Goal: Task Accomplishment & Management: Use online tool/utility

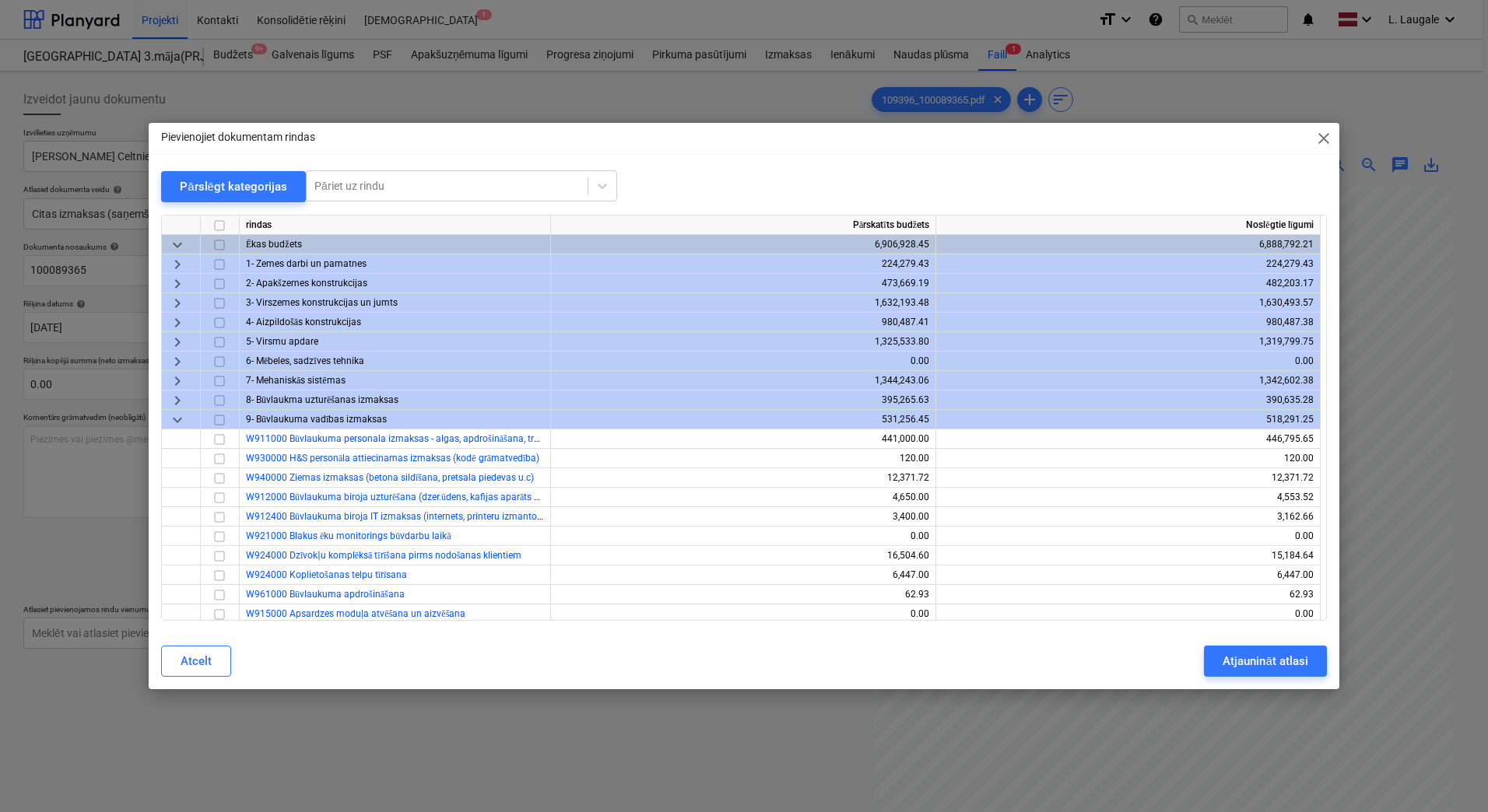
click at [176, 281] on span "keyboard_arrow_right" at bounding box center [177, 284] width 18 height 18
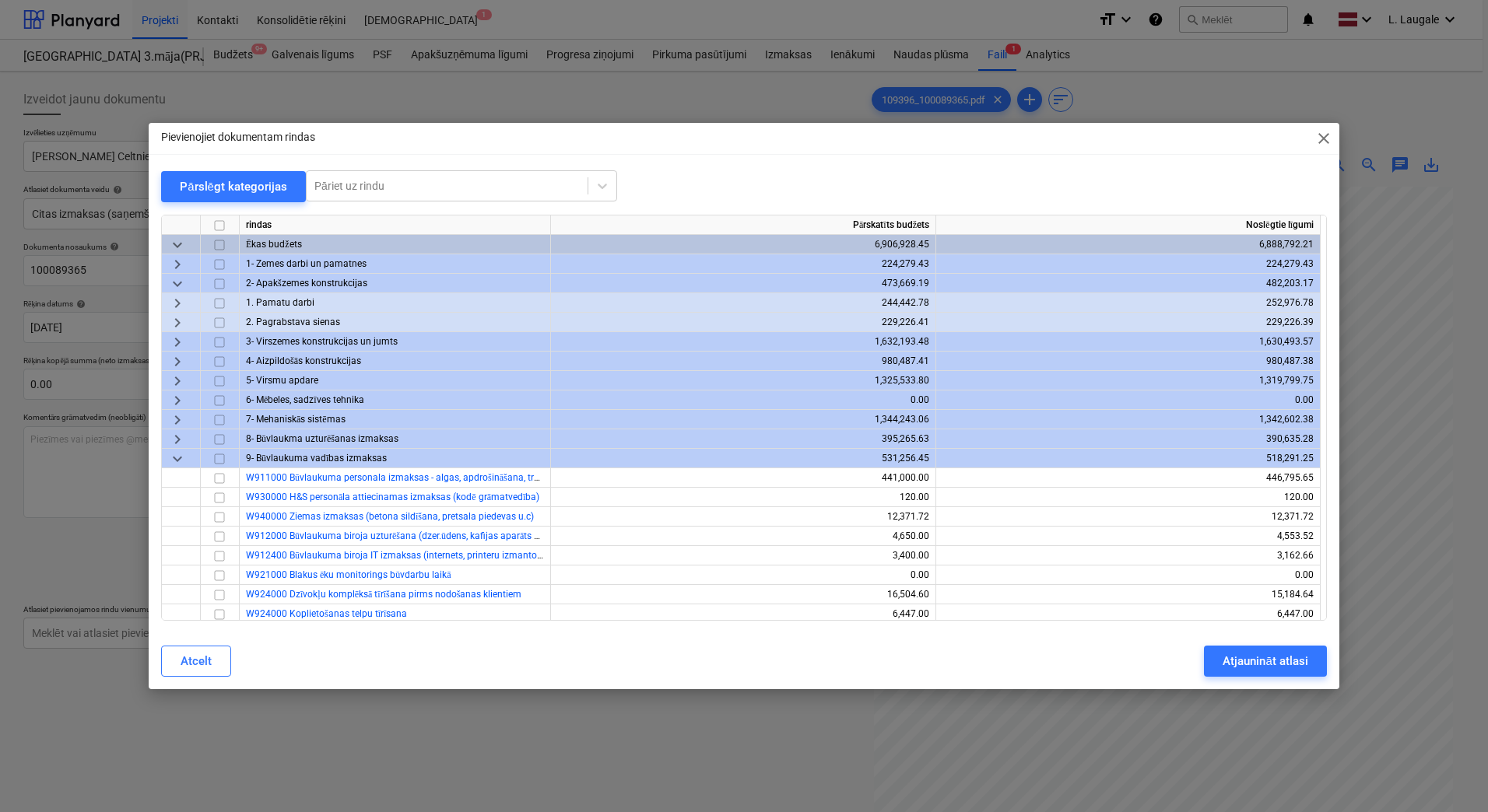
click at [182, 305] on span "keyboard_arrow_right" at bounding box center [177, 303] width 18 height 18
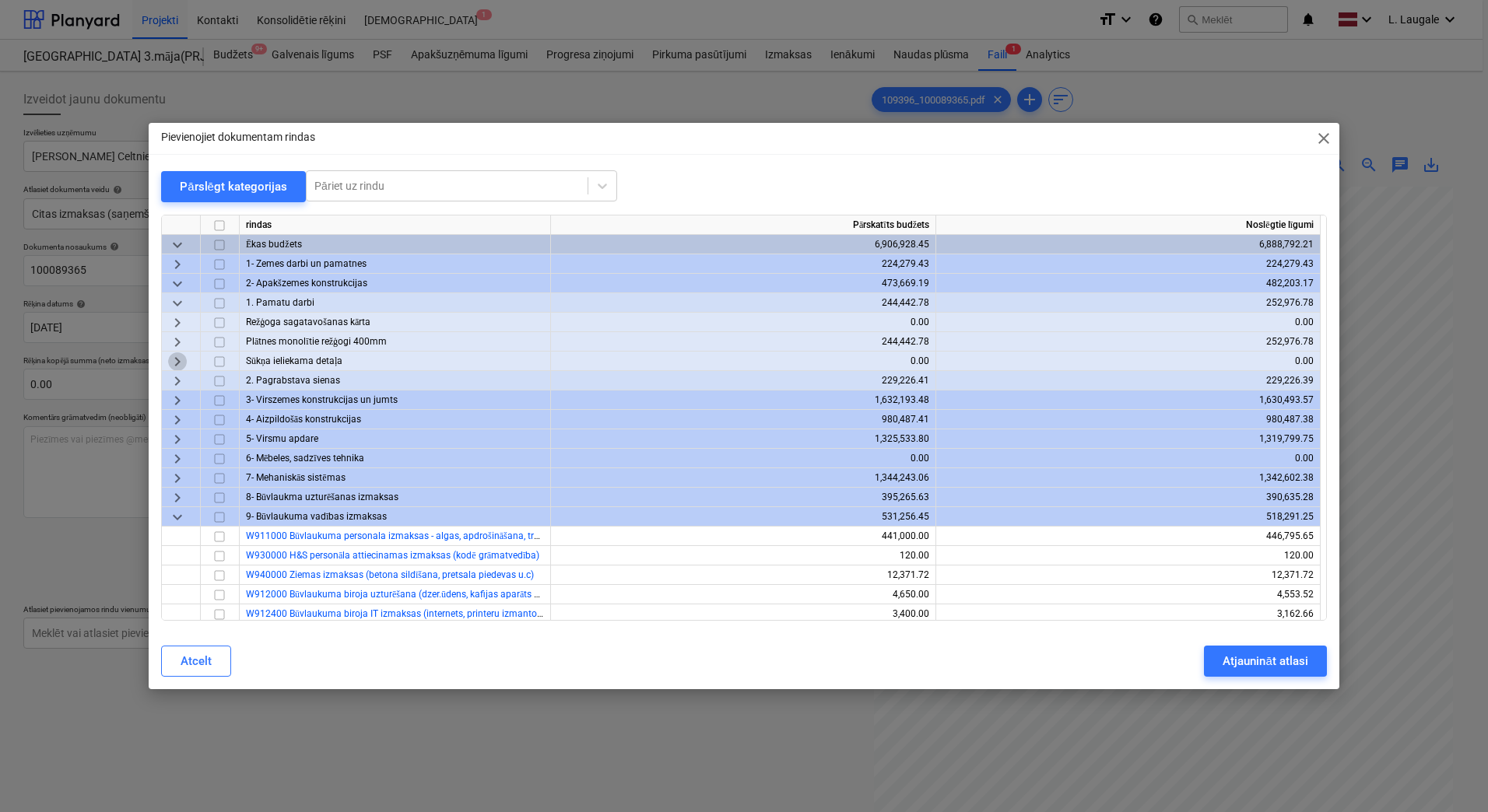
click at [184, 361] on span "keyboard_arrow_right" at bounding box center [177, 361] width 18 height 18
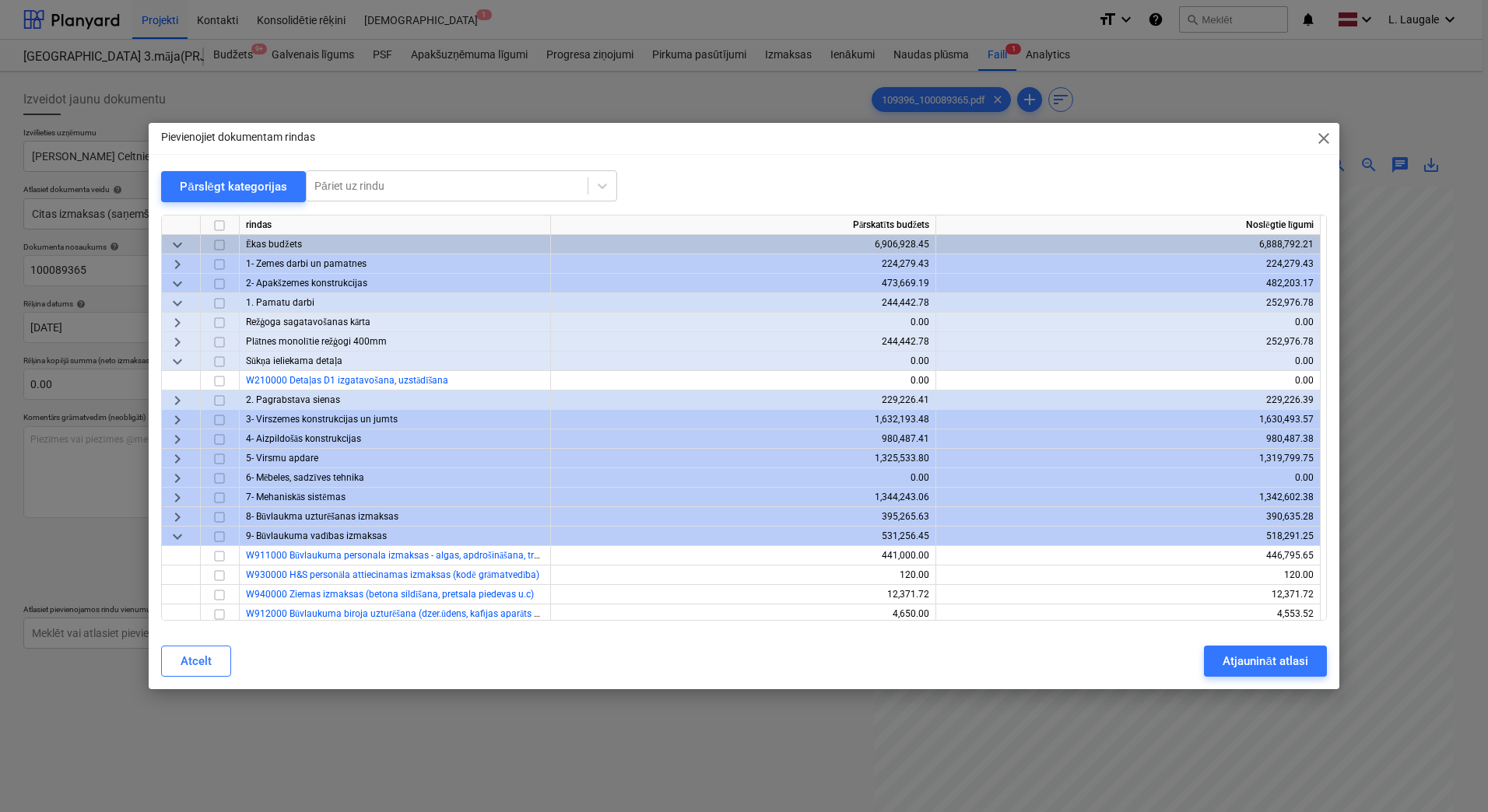
click at [182, 345] on span "keyboard_arrow_right" at bounding box center [177, 342] width 18 height 18
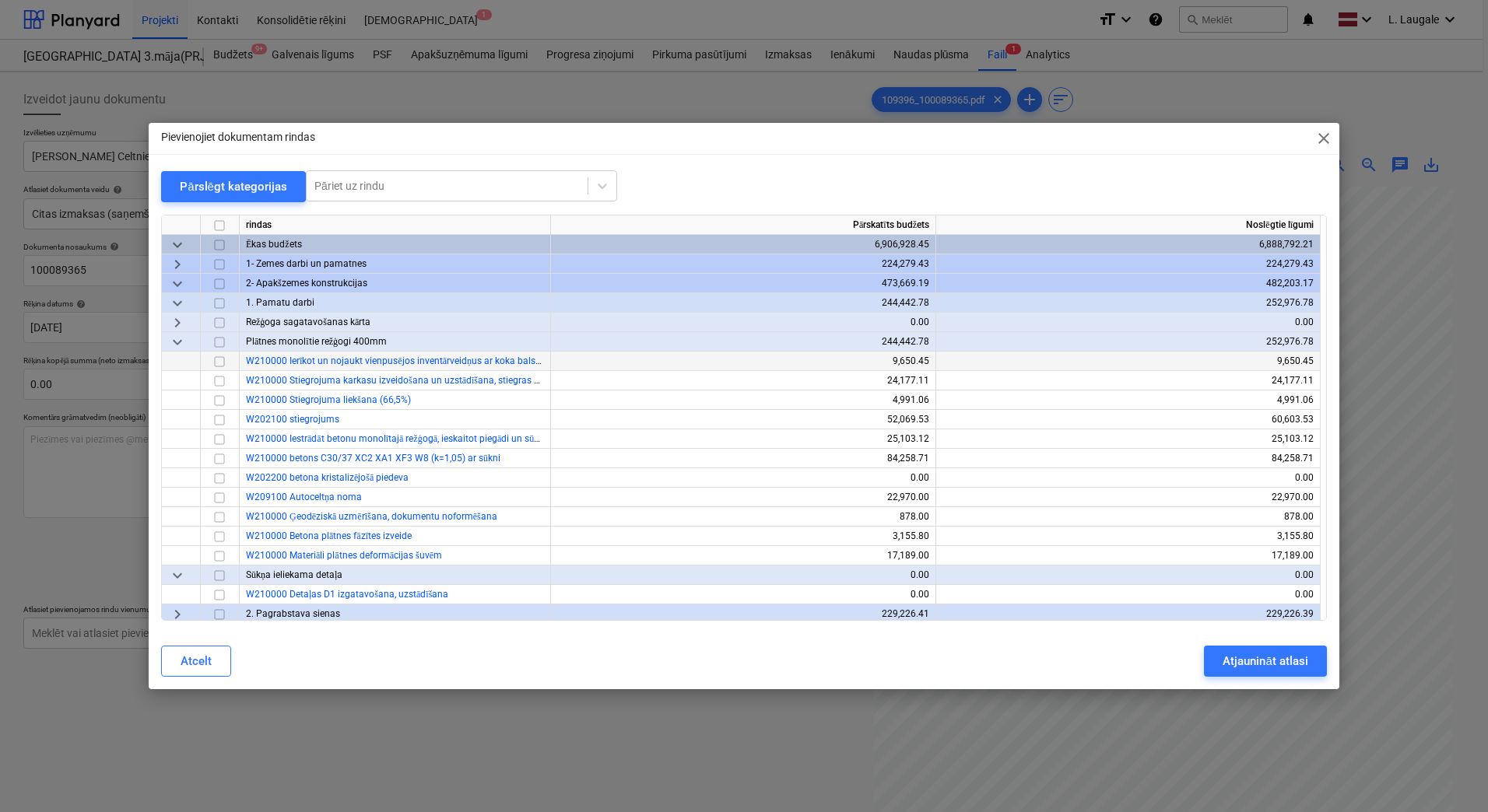
click at [181, 322] on span "keyboard_arrow_right" at bounding box center [177, 323] width 18 height 18
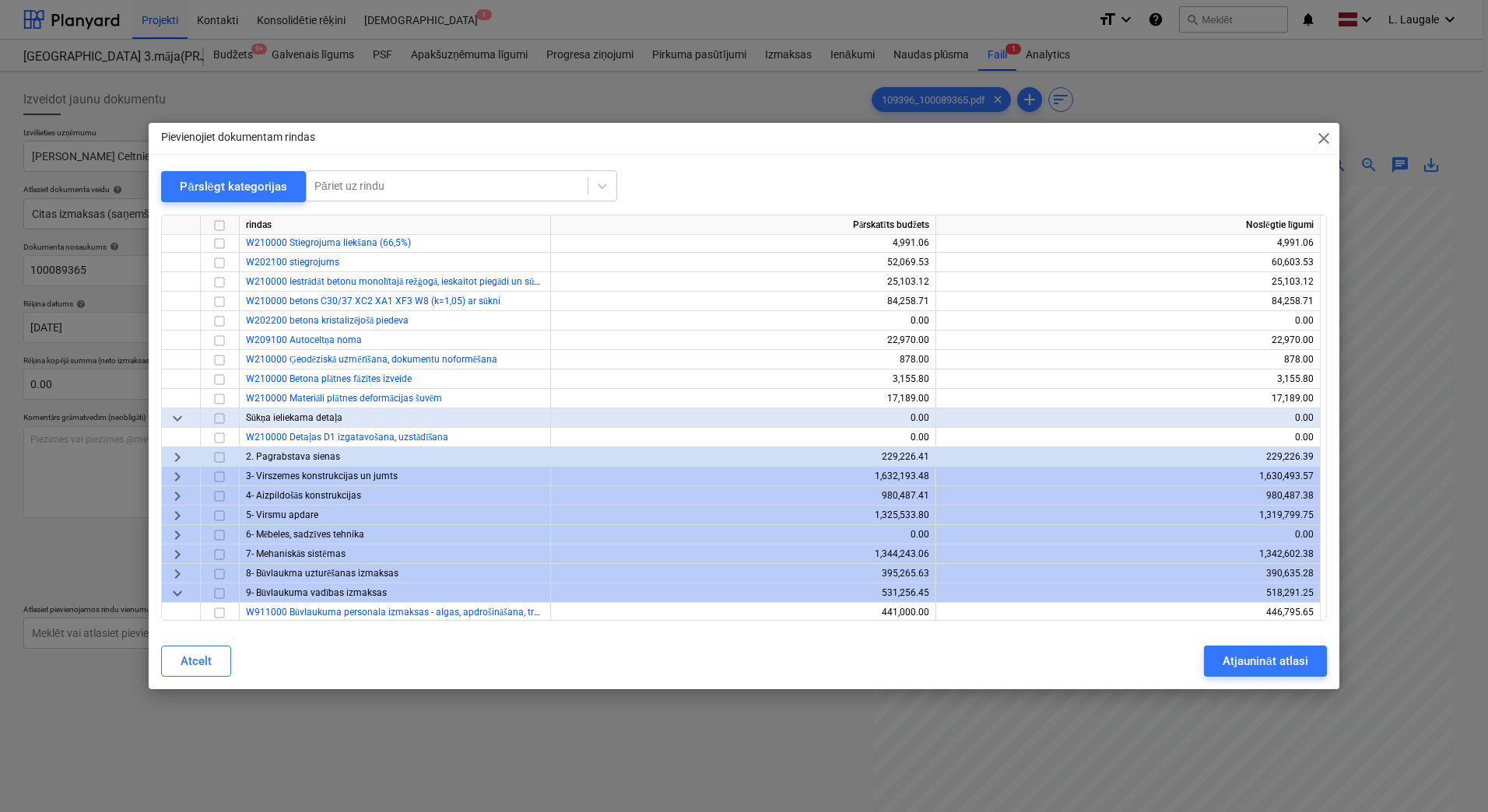
scroll to position [207, 0]
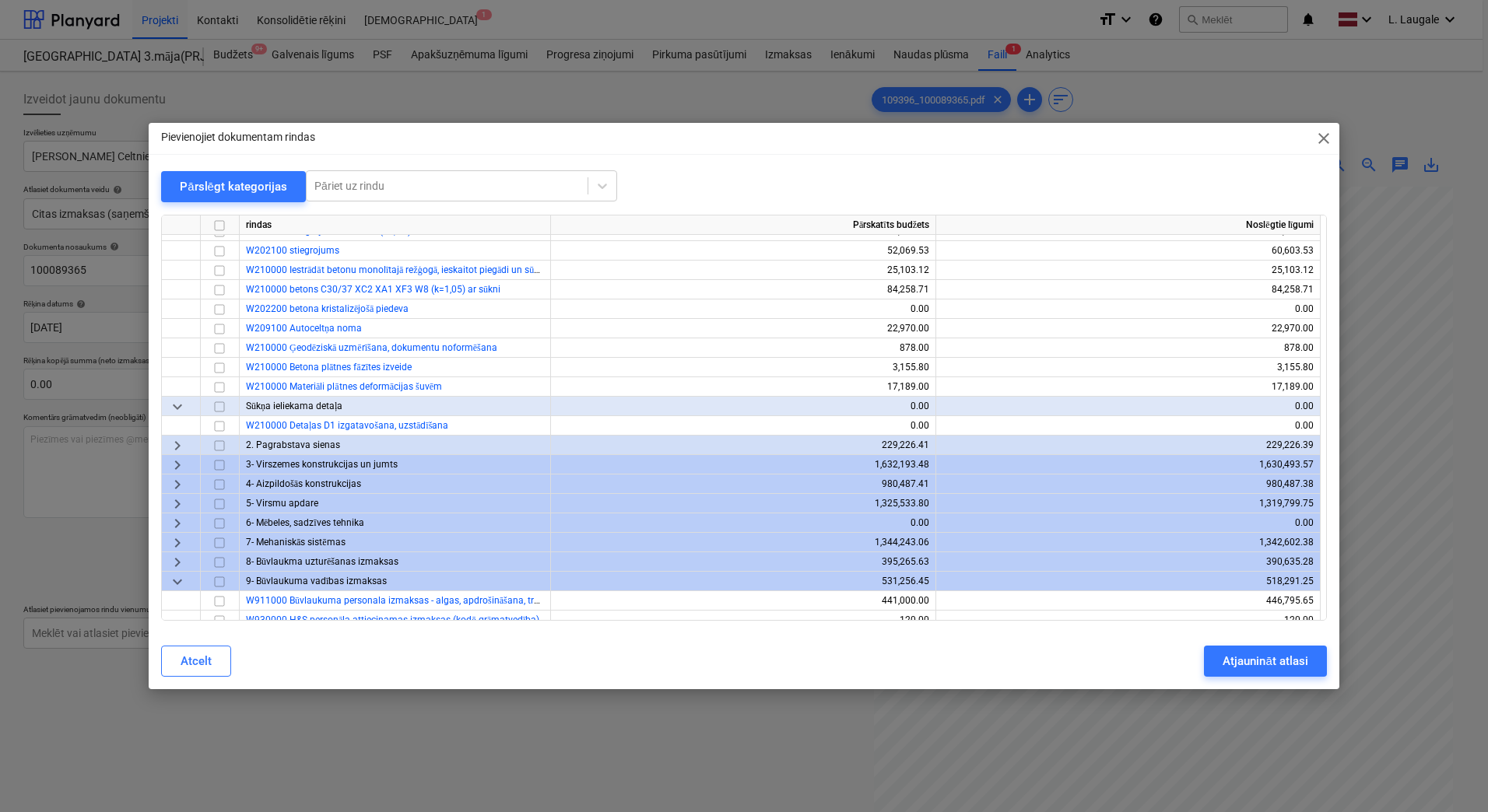
click at [180, 445] on span "keyboard_arrow_right" at bounding box center [177, 446] width 18 height 18
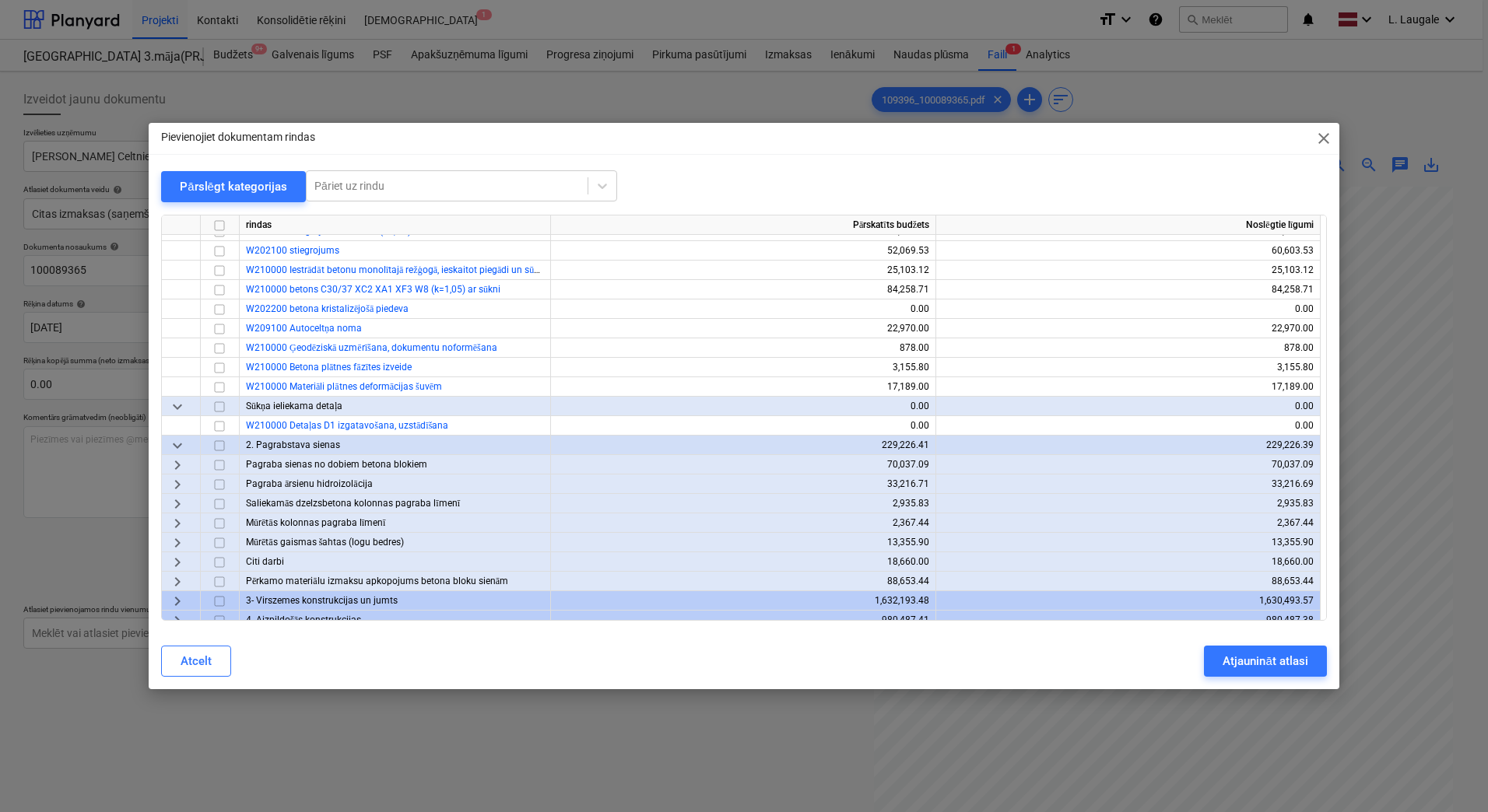
scroll to position [259, 0]
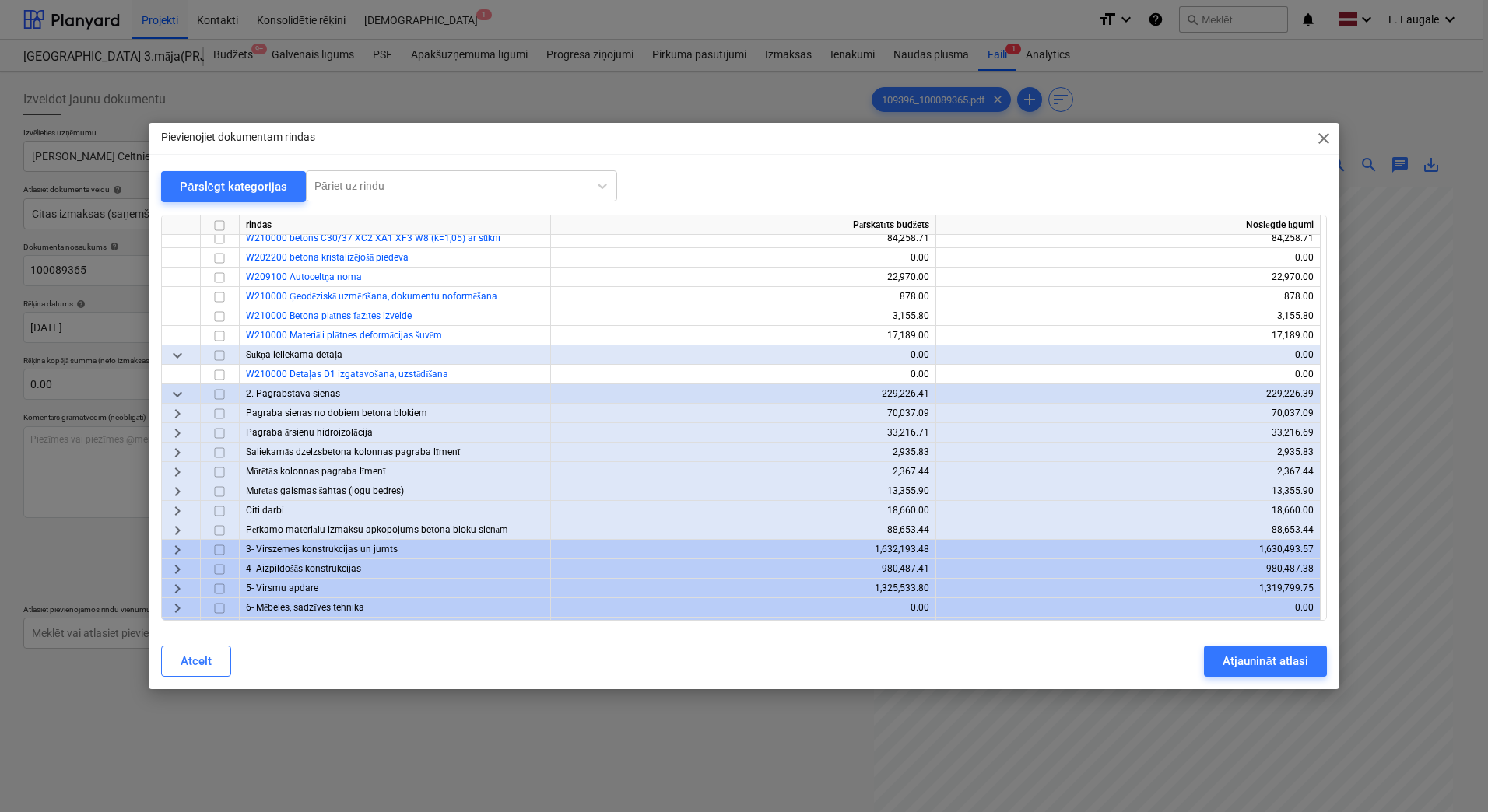
click at [177, 510] on span "keyboard_arrow_right" at bounding box center [177, 511] width 18 height 18
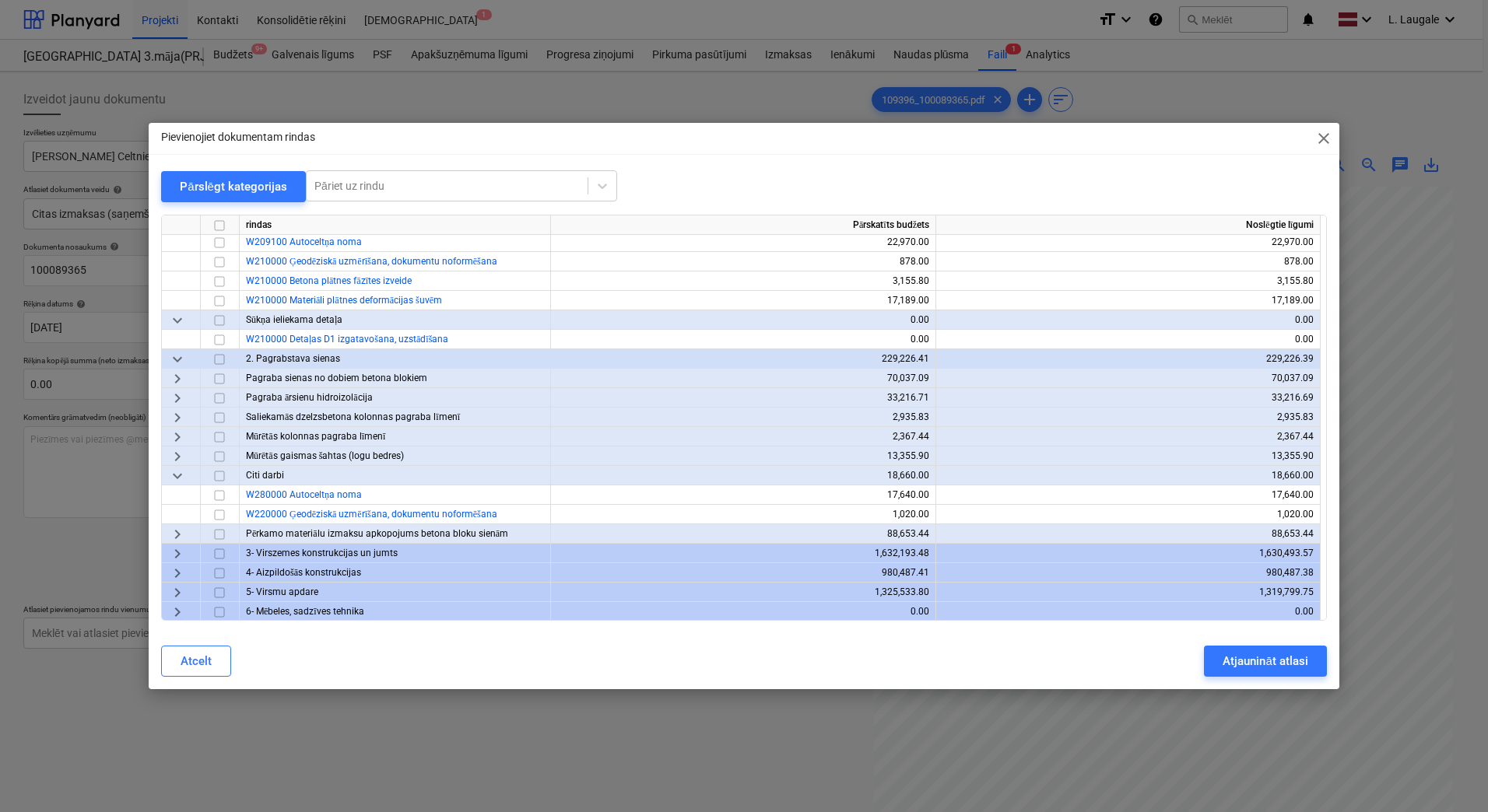
scroll to position [311, 0]
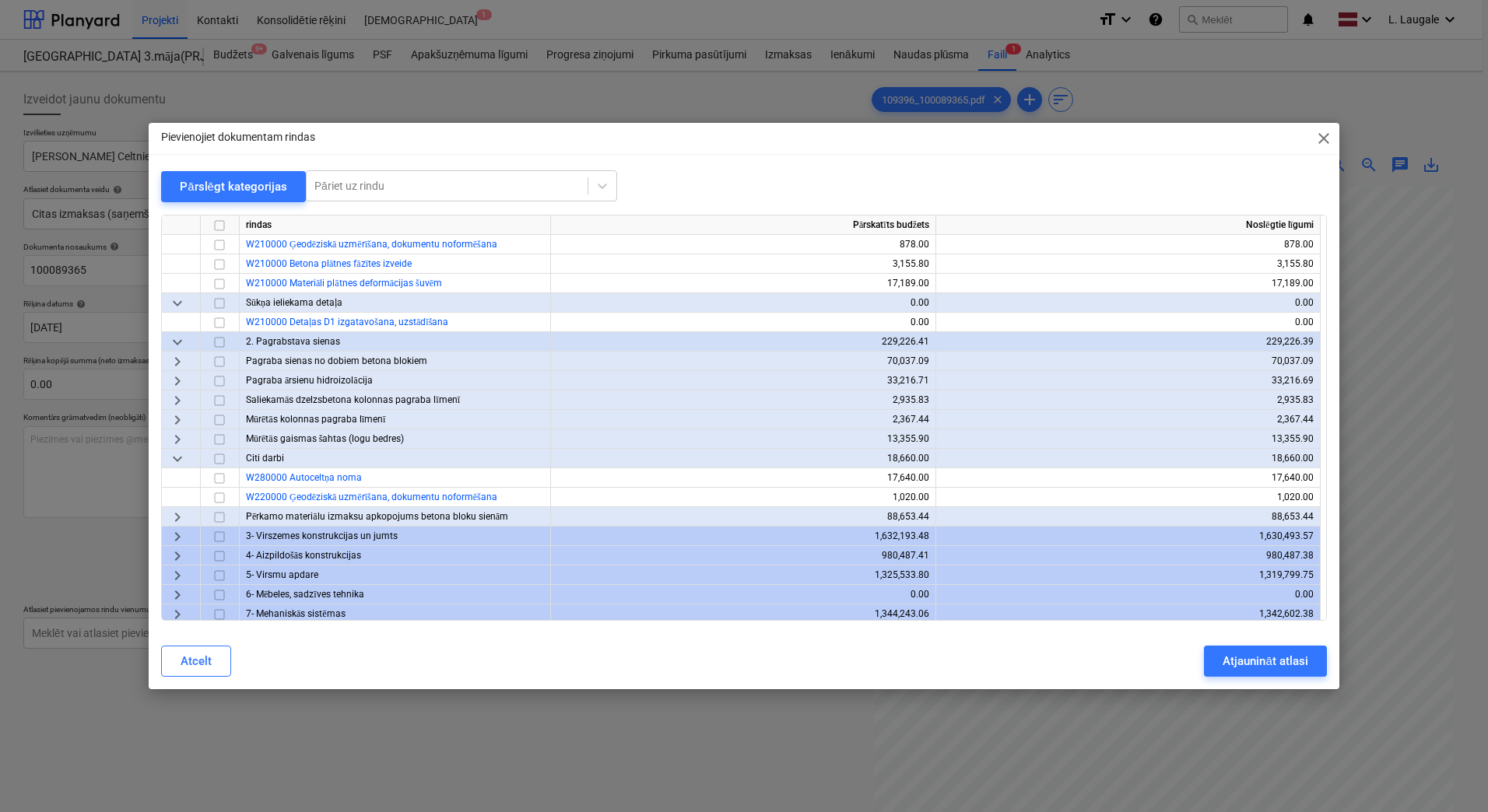
click at [177, 515] on span "keyboard_arrow_right" at bounding box center [177, 517] width 18 height 18
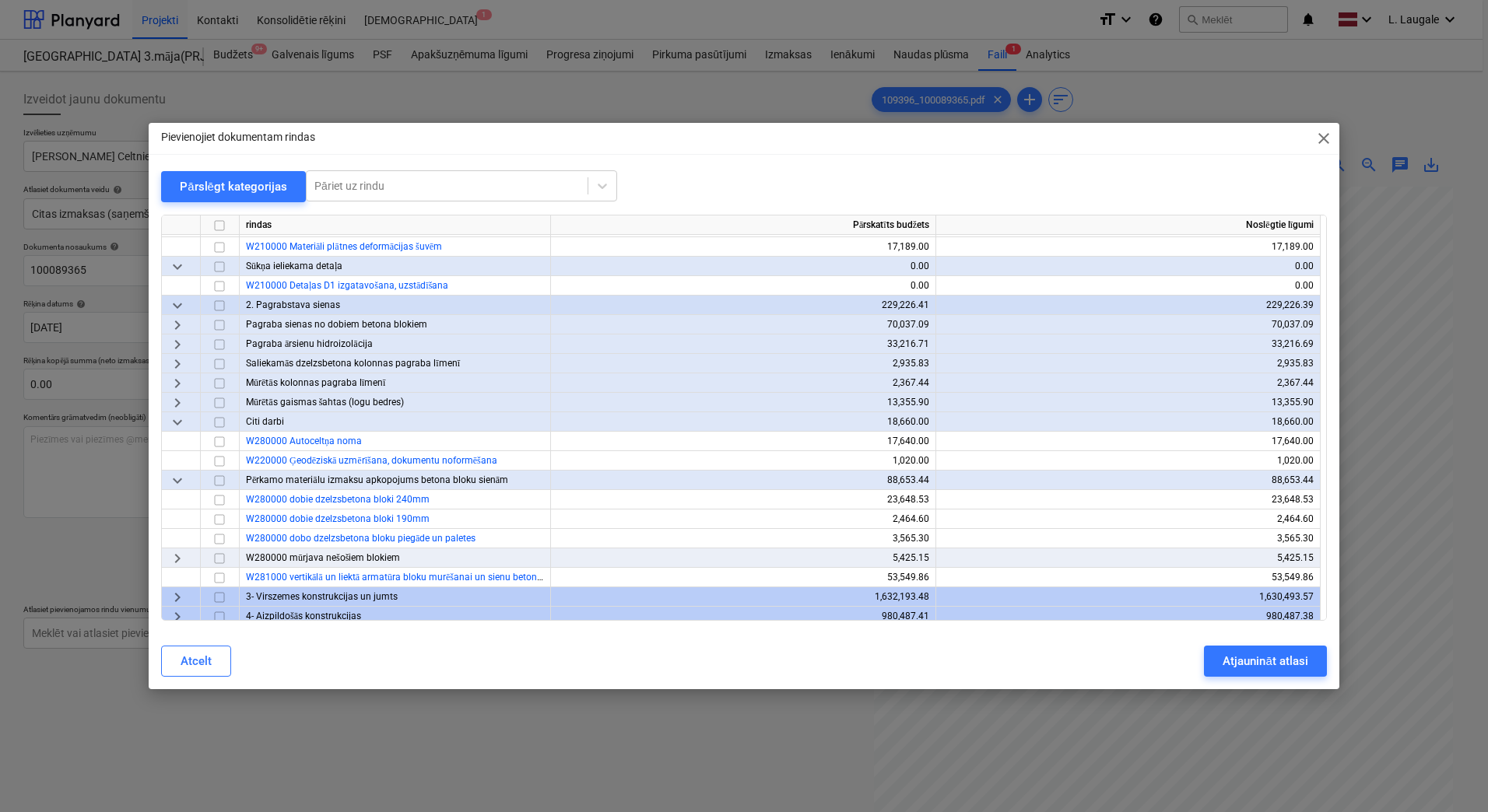
scroll to position [363, 0]
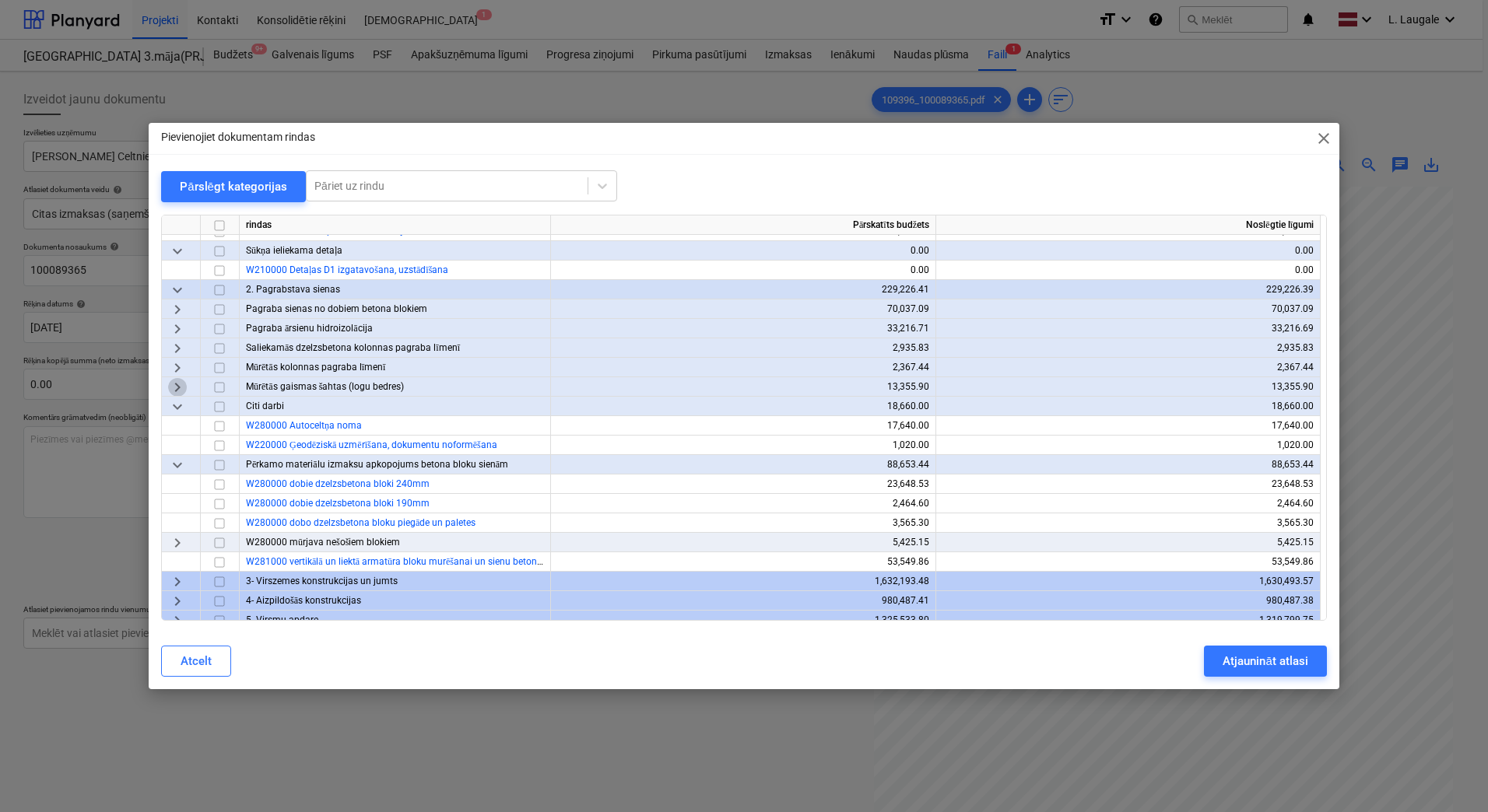
click at [181, 390] on span "keyboard_arrow_right" at bounding box center [177, 387] width 18 height 18
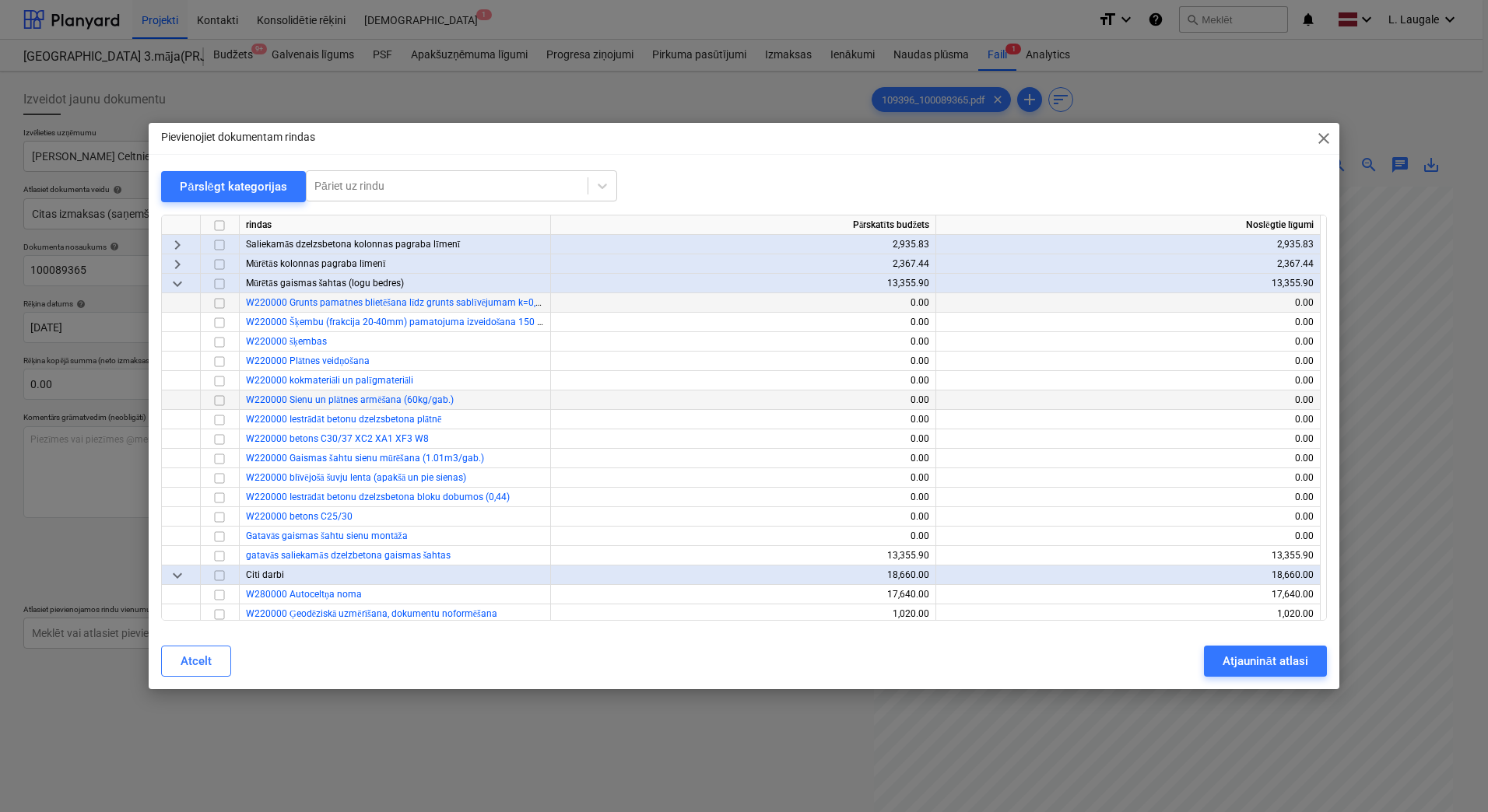
scroll to position [415, 0]
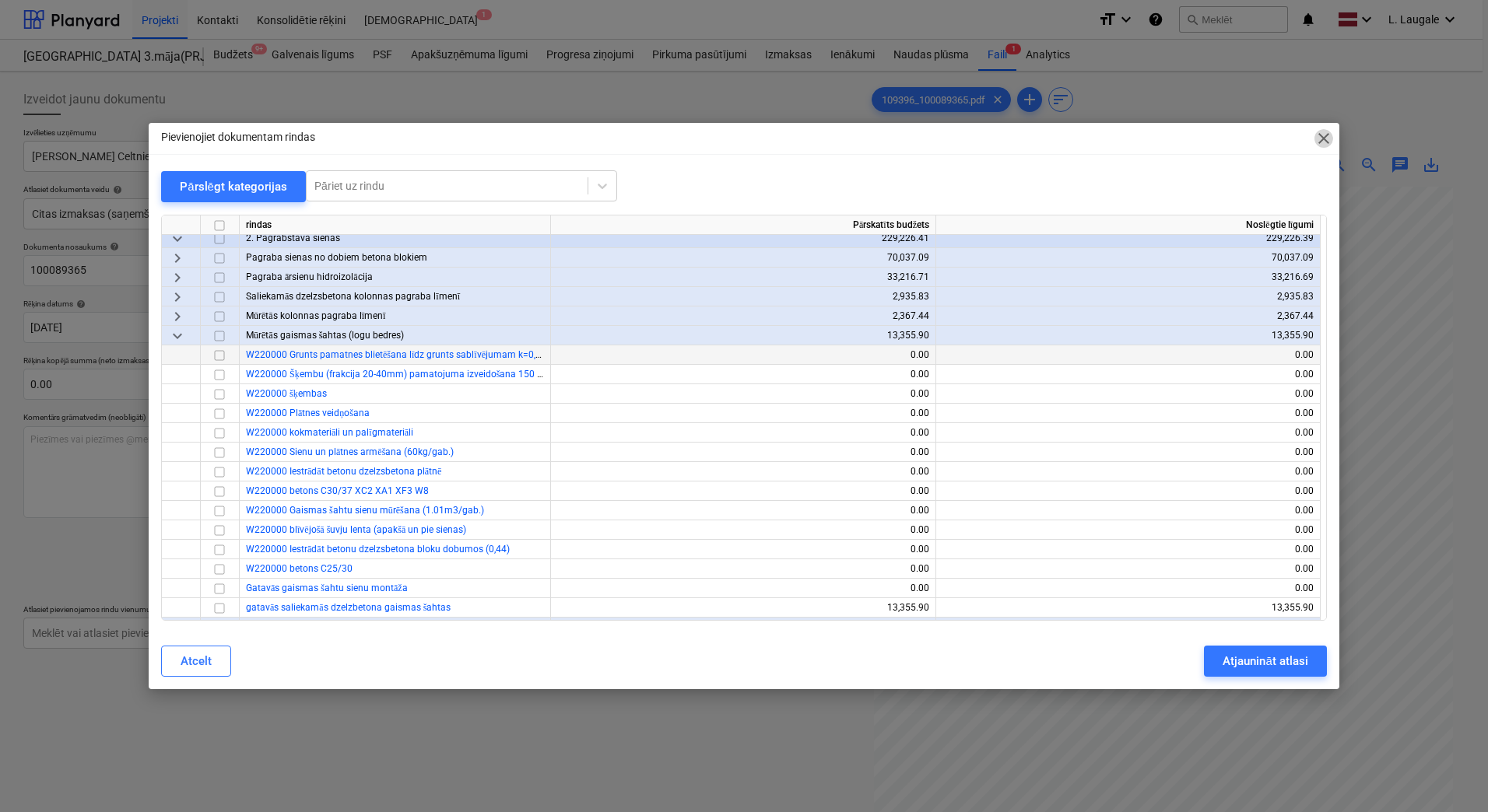
click at [1325, 138] on span "close" at bounding box center [1324, 138] width 18 height 18
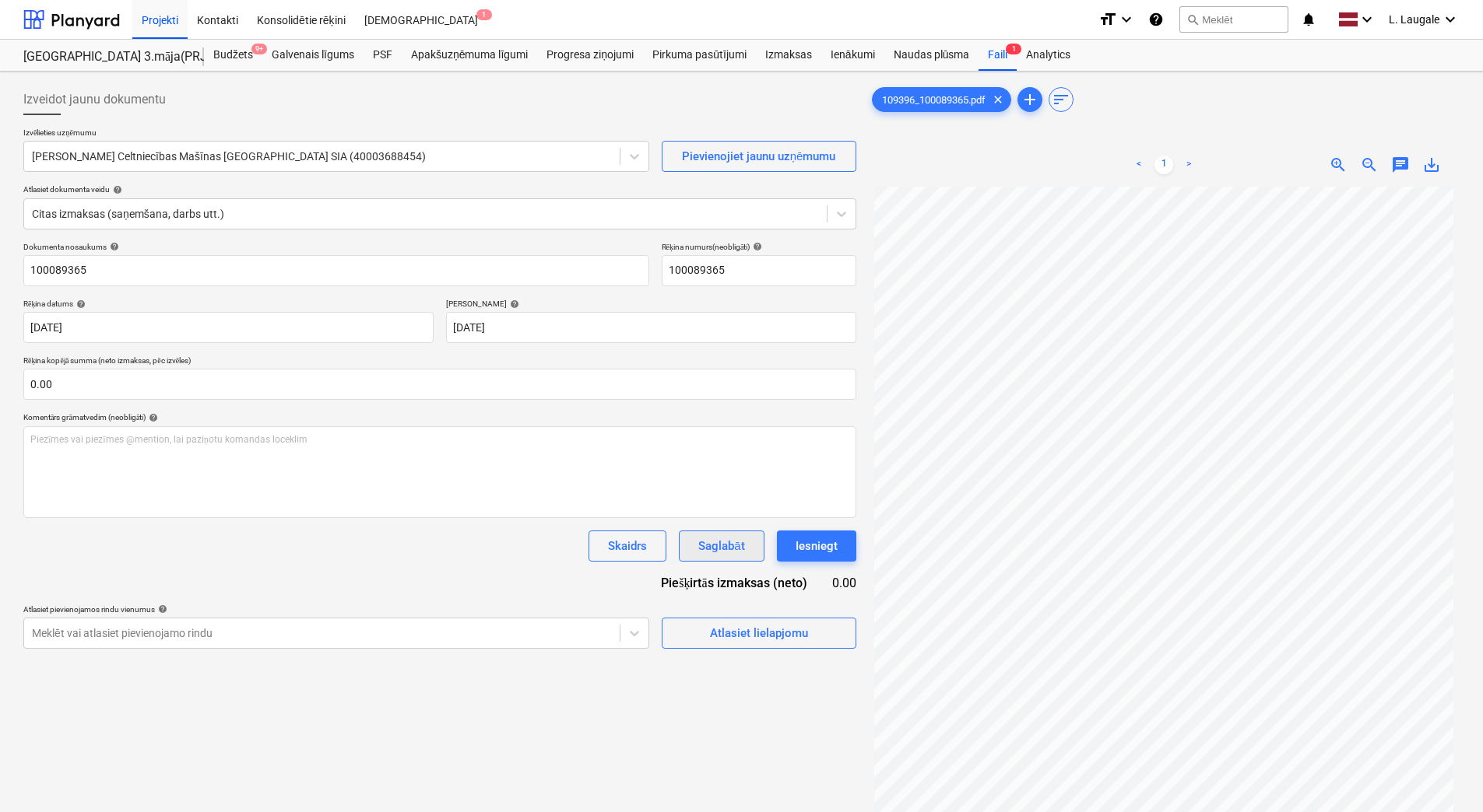
click at [720, 533] on button "Saglabāt" at bounding box center [722, 545] width 85 height 31
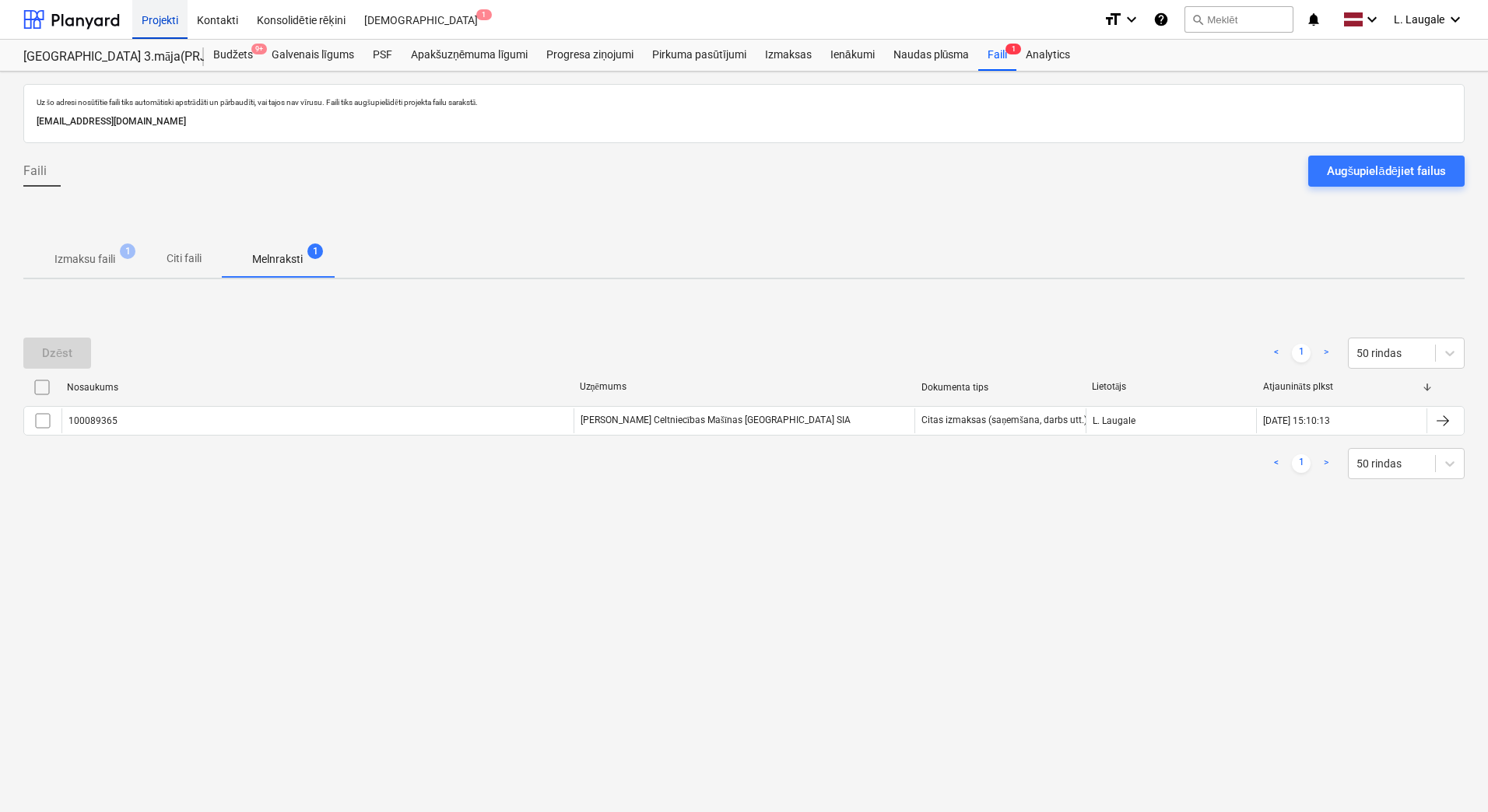
click at [167, 22] on div "Projekti" at bounding box center [160, 19] width 55 height 40
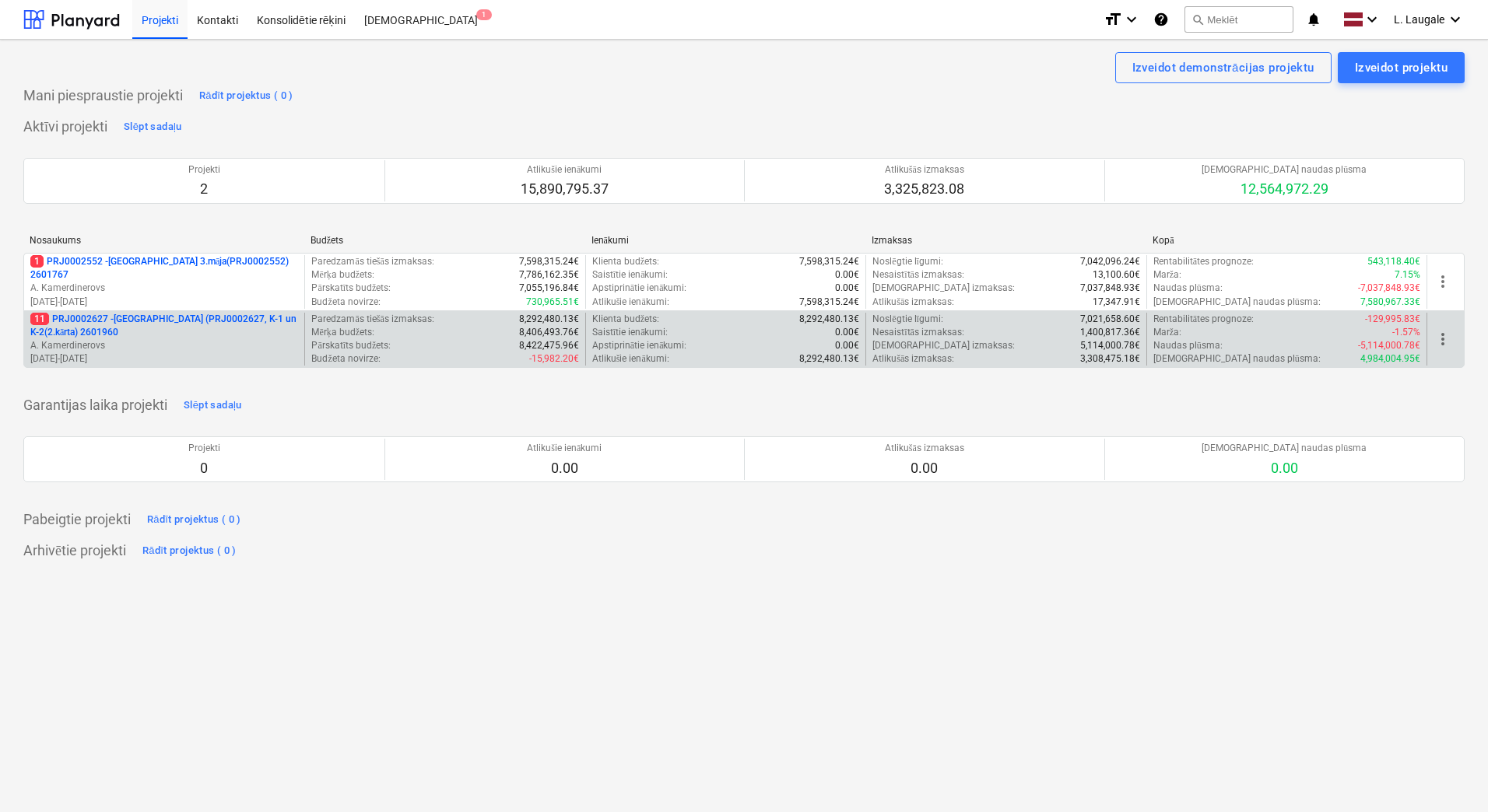
click at [237, 326] on p "11 PRJ0002627 - [GEOGRAPHIC_DATA] (PRJ0002627, K-1 un K-2(2.kārta) 2601960" at bounding box center [163, 326] width 267 height 27
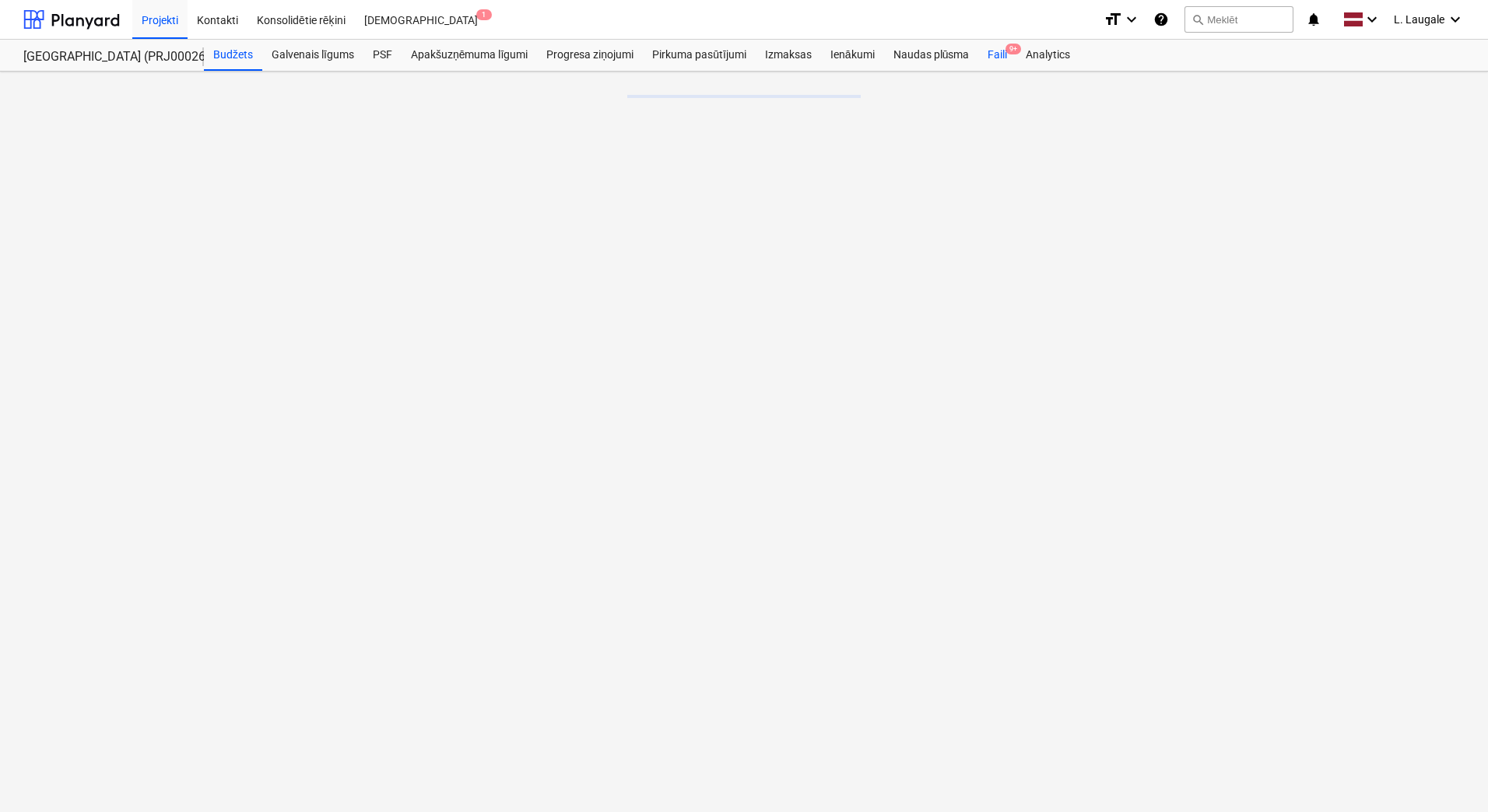
click at [1000, 52] on div "Faili 9+" at bounding box center [997, 55] width 38 height 31
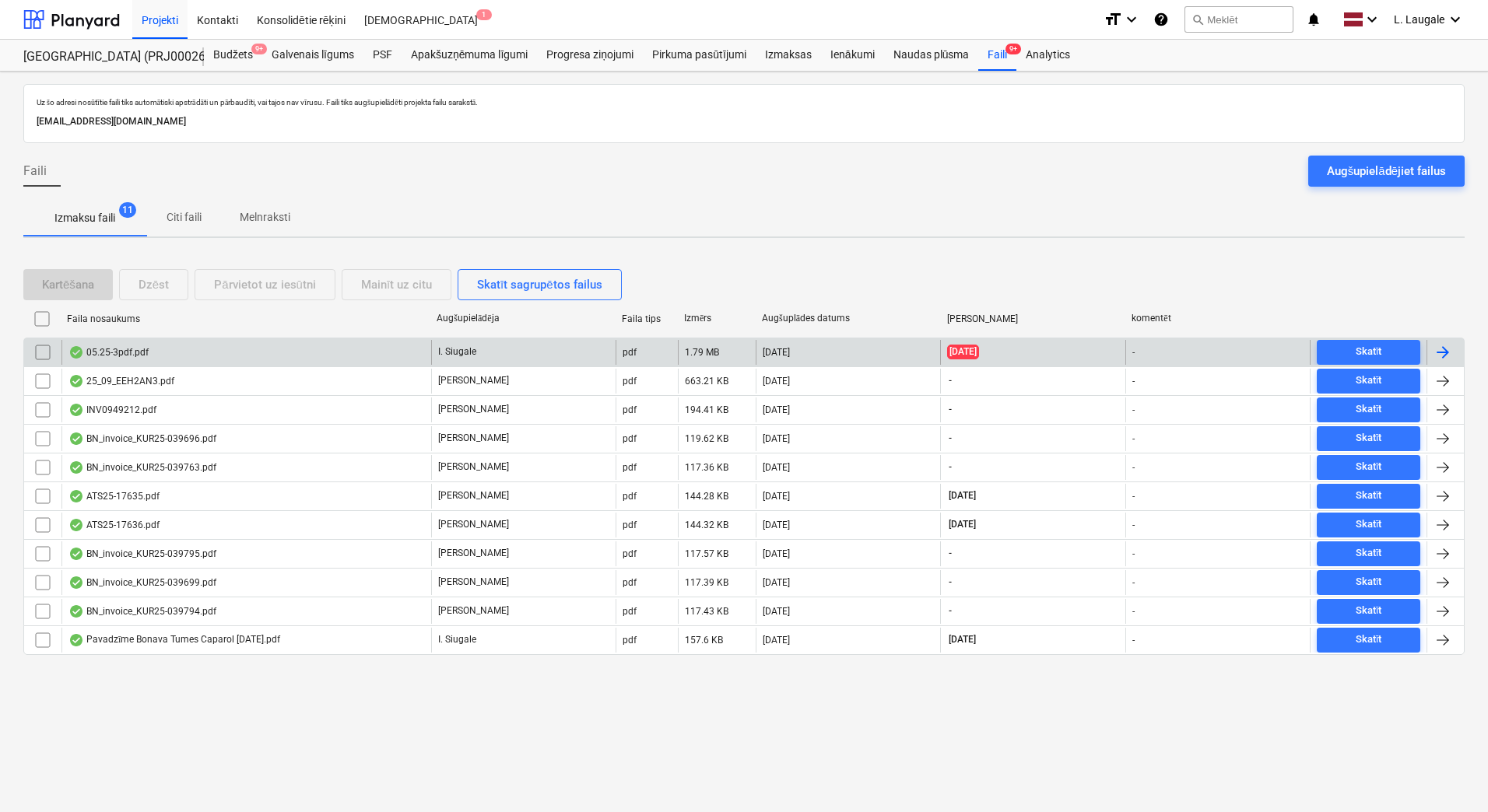
click at [398, 355] on div "05.25-3pdf.pdf" at bounding box center [247, 352] width 370 height 25
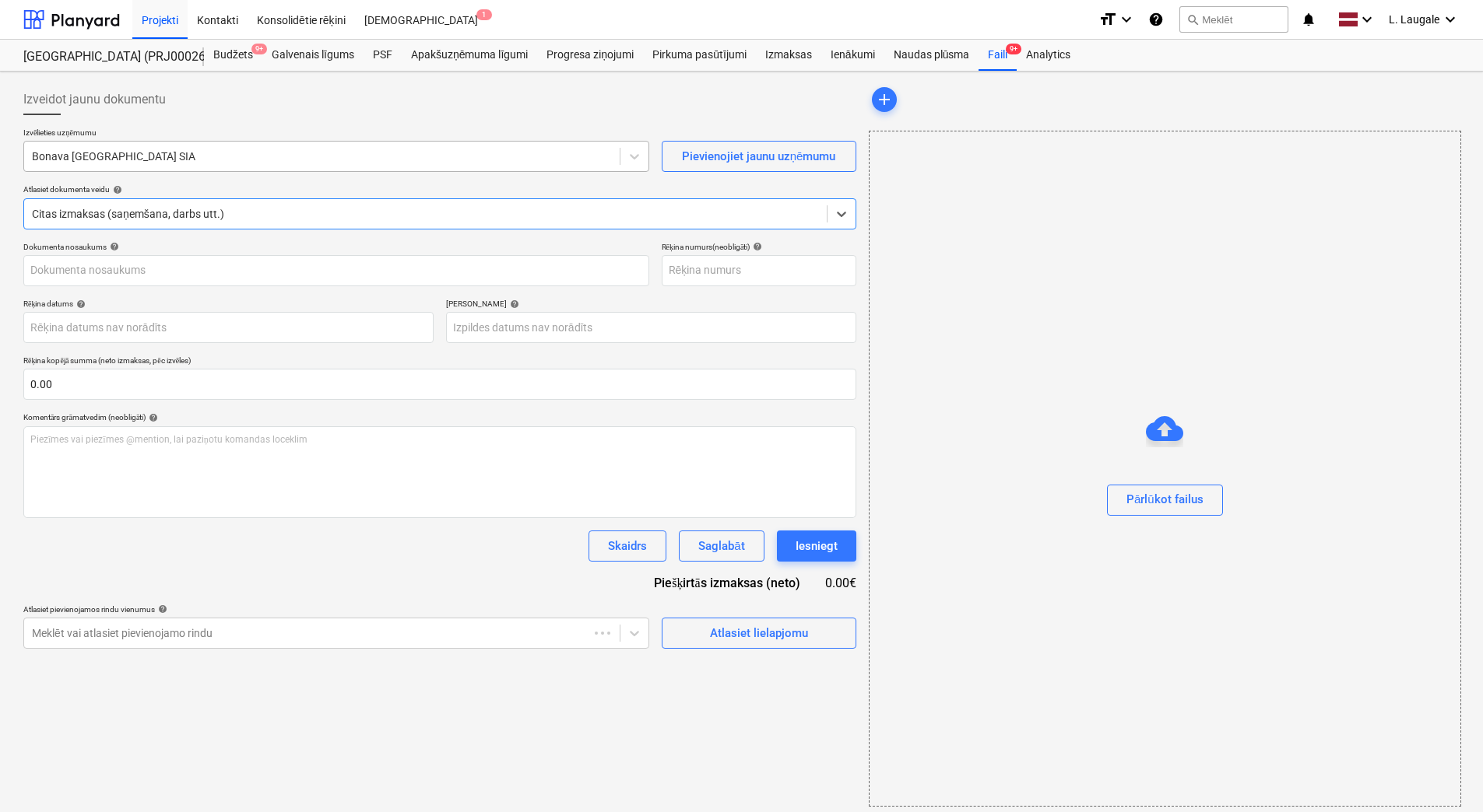
type input "1"
type input "[DATE]"
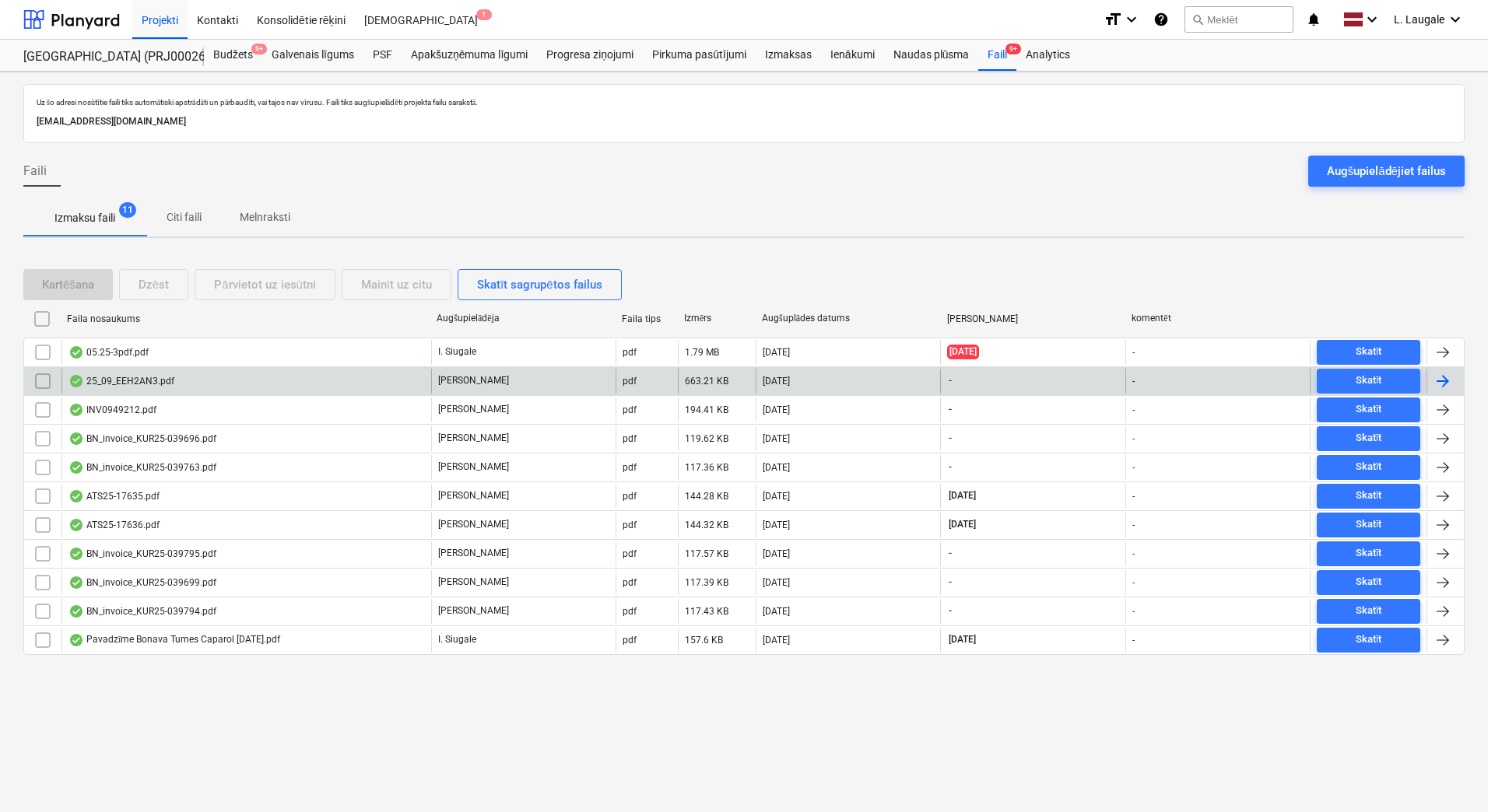
click at [329, 386] on div "25_09_EEH2AN3.pdf" at bounding box center [247, 381] width 370 height 25
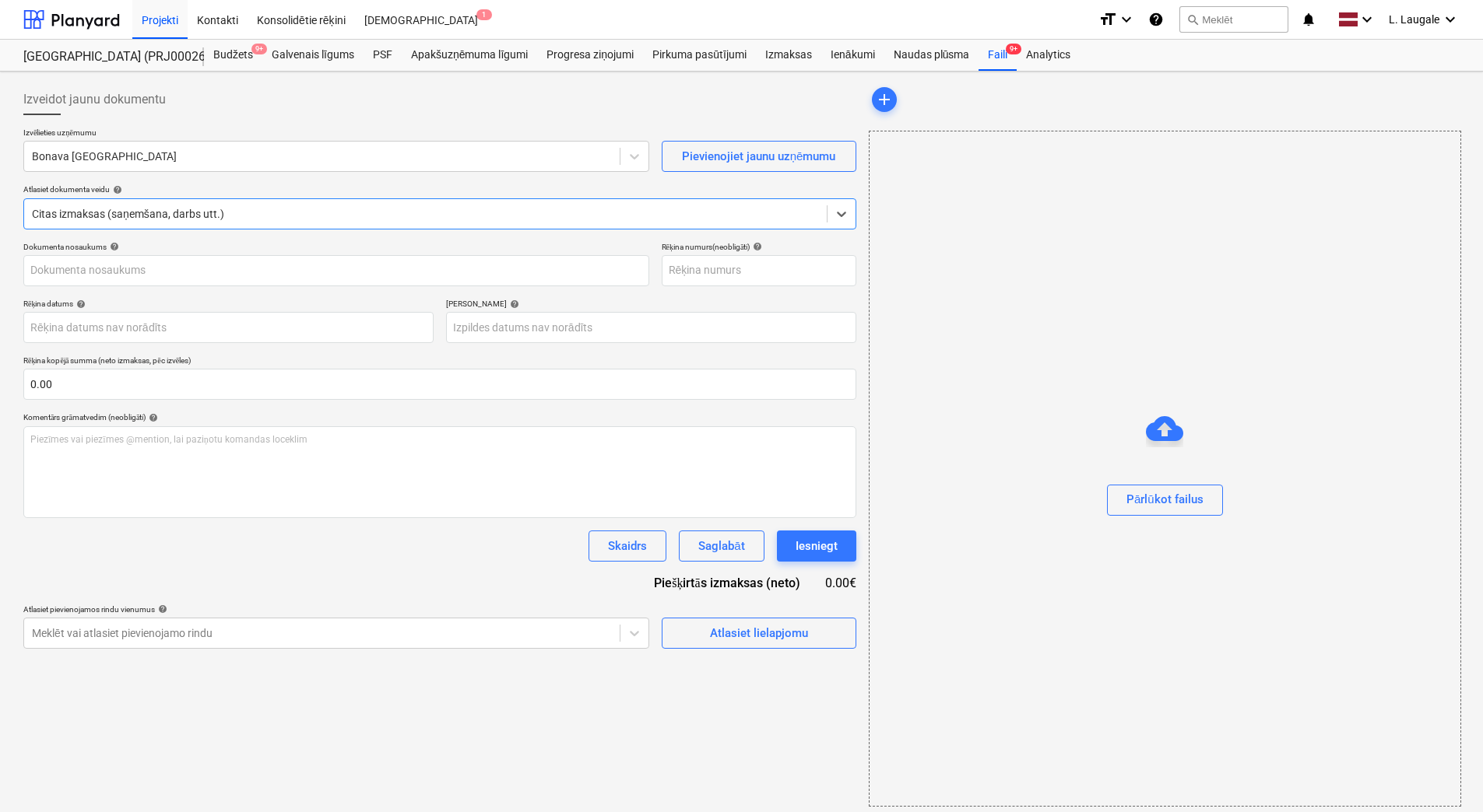
type input "25_09_EEH2AN3.pdf"
